Goal: Transaction & Acquisition: Purchase product/service

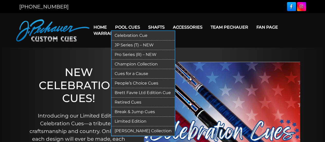
click at [136, 122] on link "Limited Edition" at bounding box center [143, 121] width 63 height 10
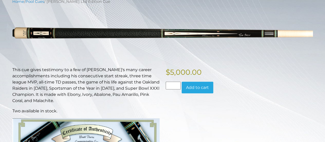
scroll to position [67, 0]
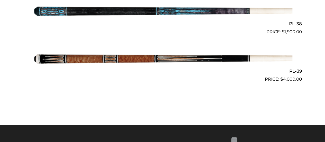
scroll to position [1505, 0]
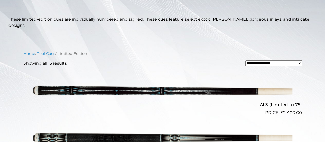
scroll to position [104, 0]
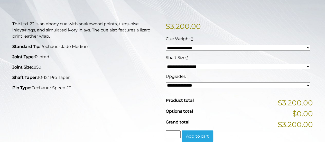
scroll to position [112, 0]
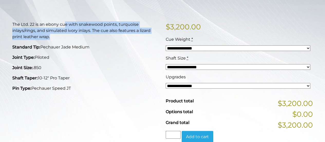
drag, startPoint x: 64, startPoint y: 26, endPoint x: 103, endPoint y: 39, distance: 41.4
click at [103, 39] on p "The Ltd. 22 is an ebony cue with snakewood points, turquoise inlays/rings, and …" at bounding box center [85, 30] width 147 height 19
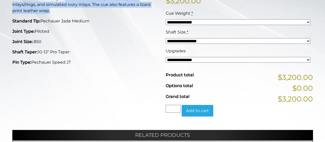
scroll to position [139, 0]
